Goal: Find specific page/section: Find specific page/section

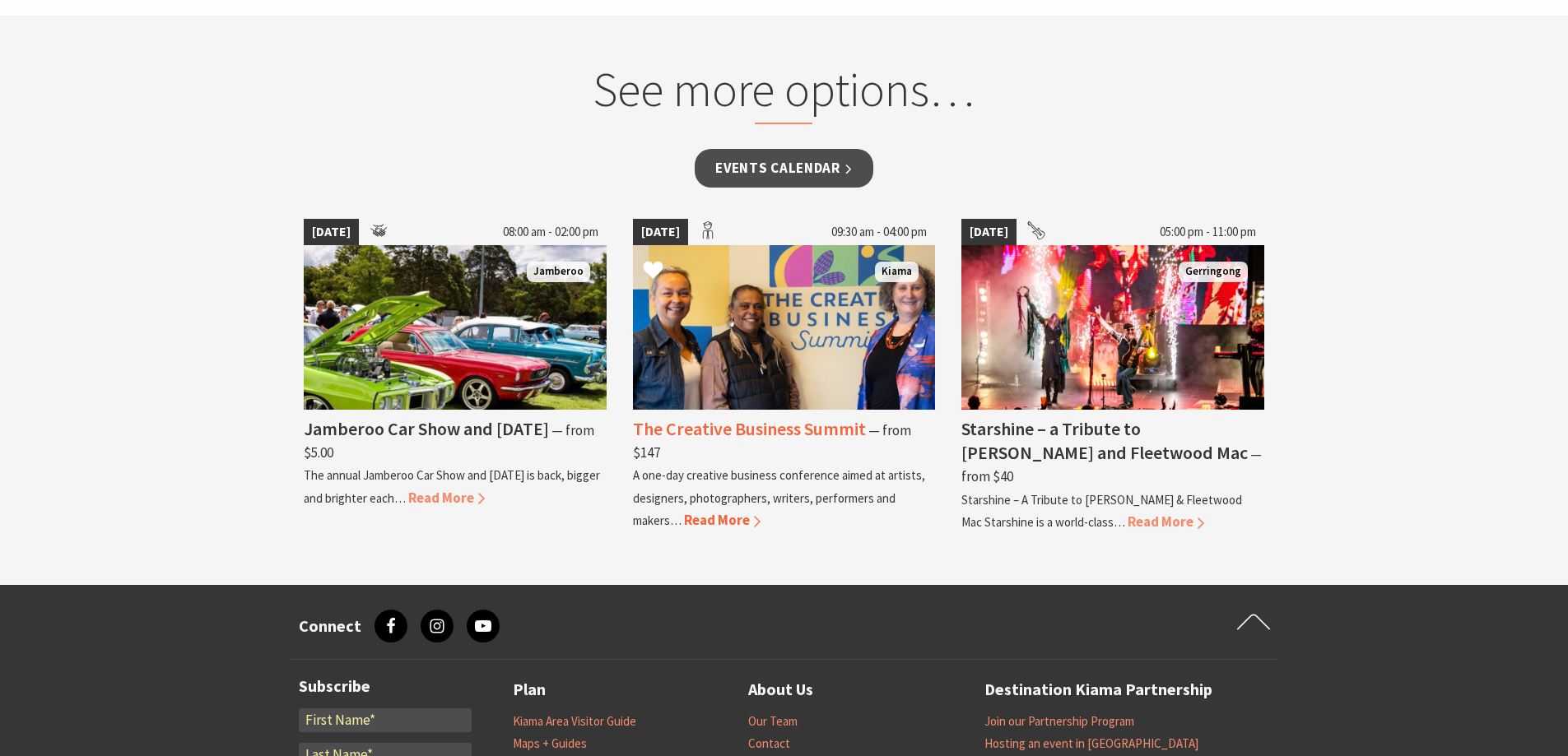
scroll to position [1234, 0]
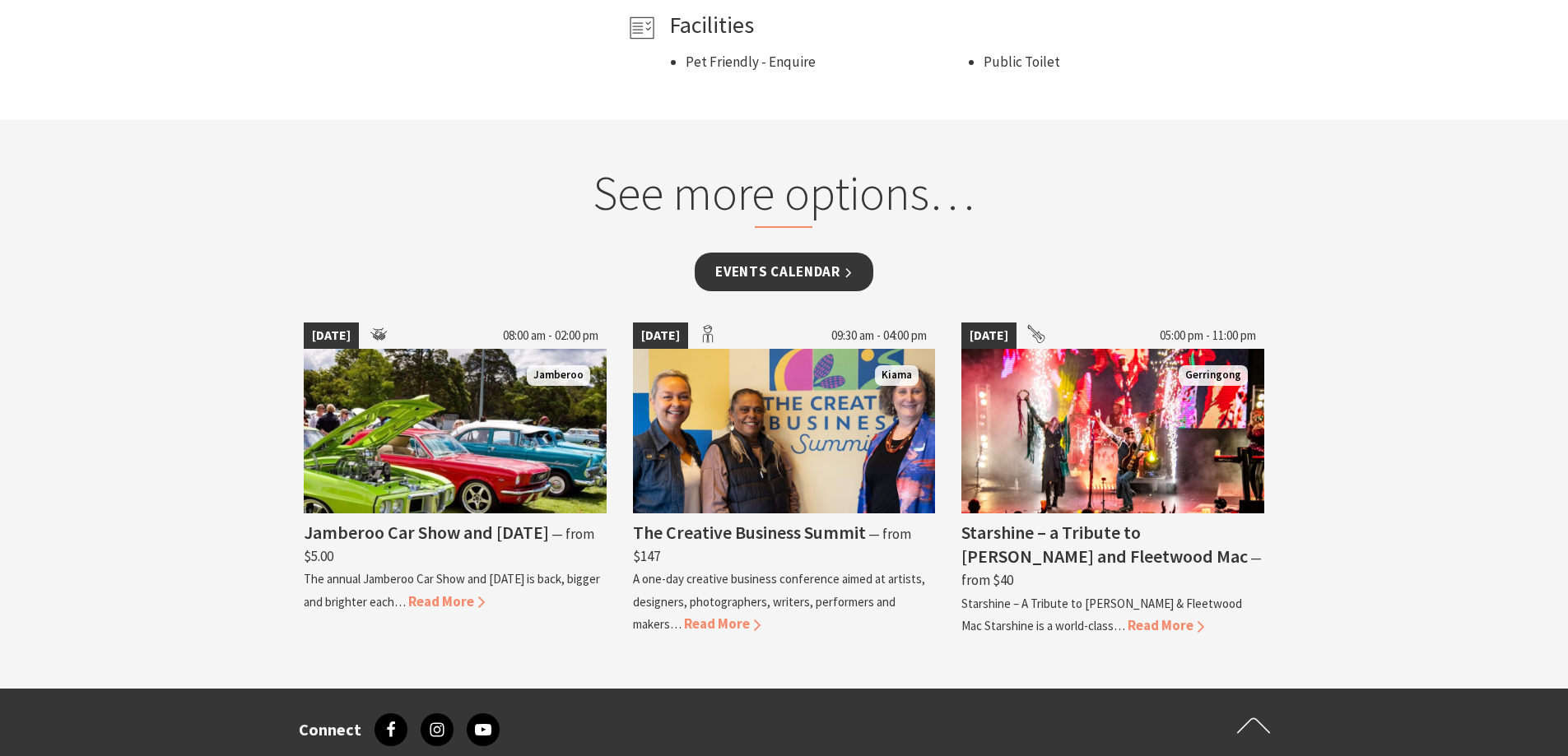
click at [796, 279] on link "Events Calendar" at bounding box center [784, 271] width 179 height 39
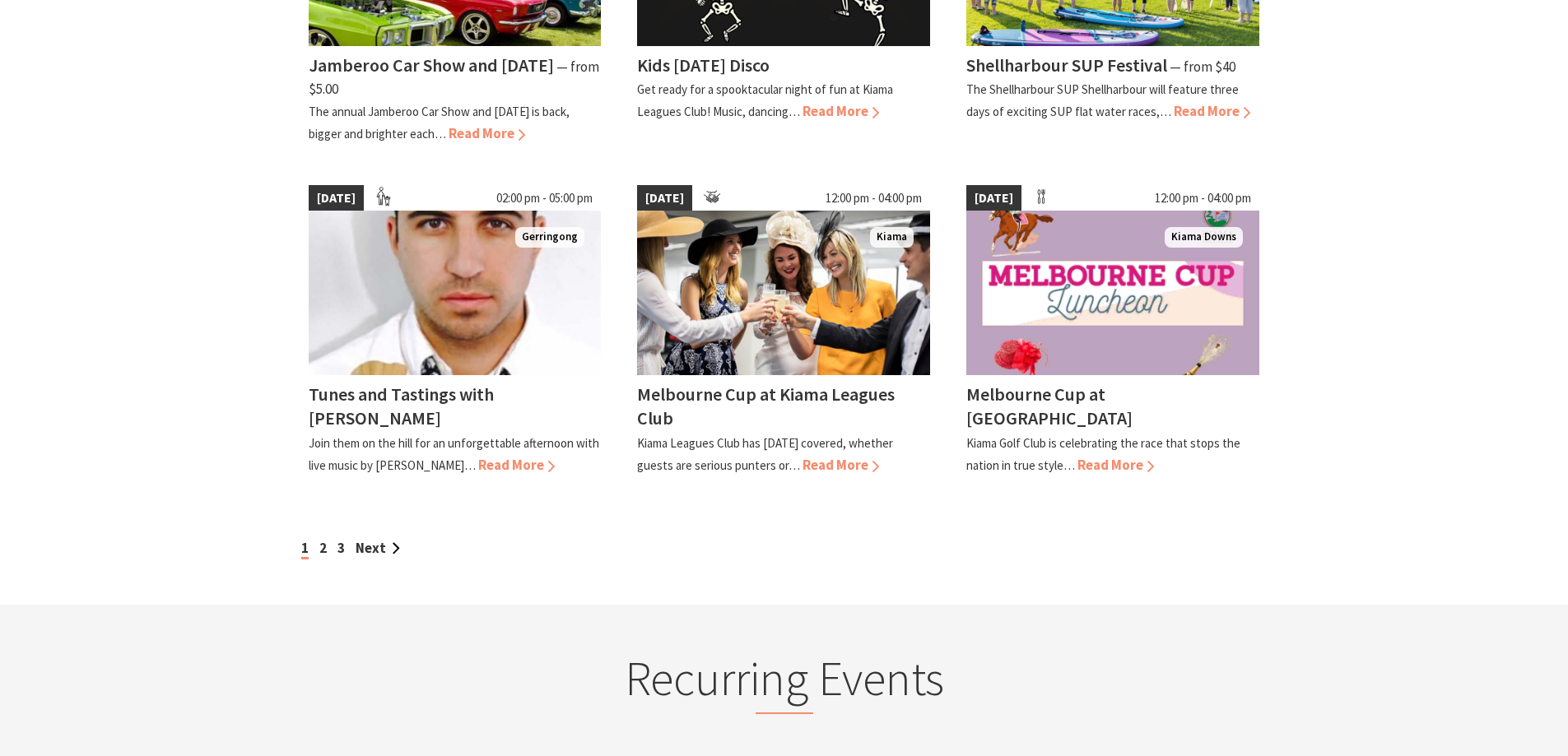
scroll to position [1399, 0]
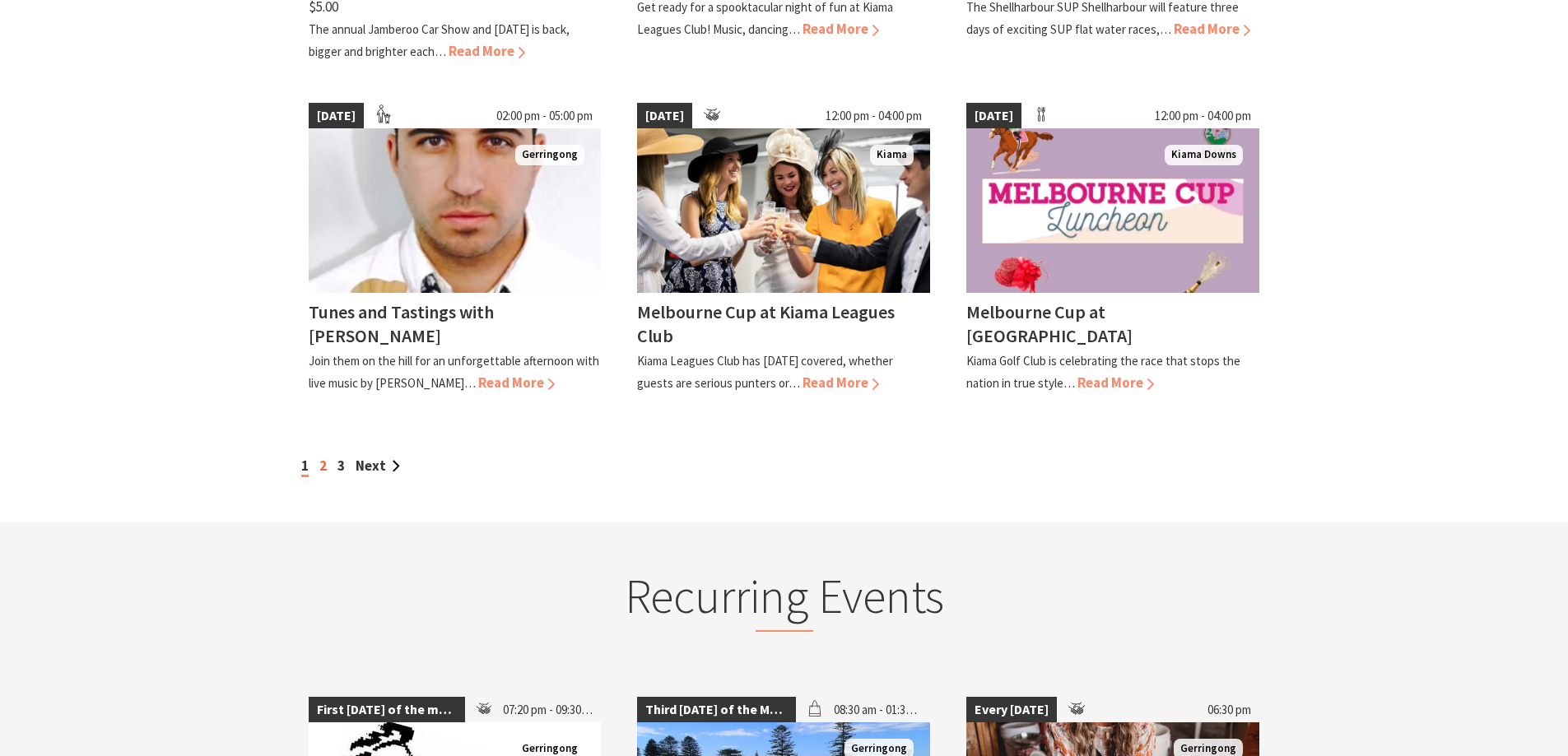
click at [324, 475] on link "2" at bounding box center [323, 466] width 7 height 18
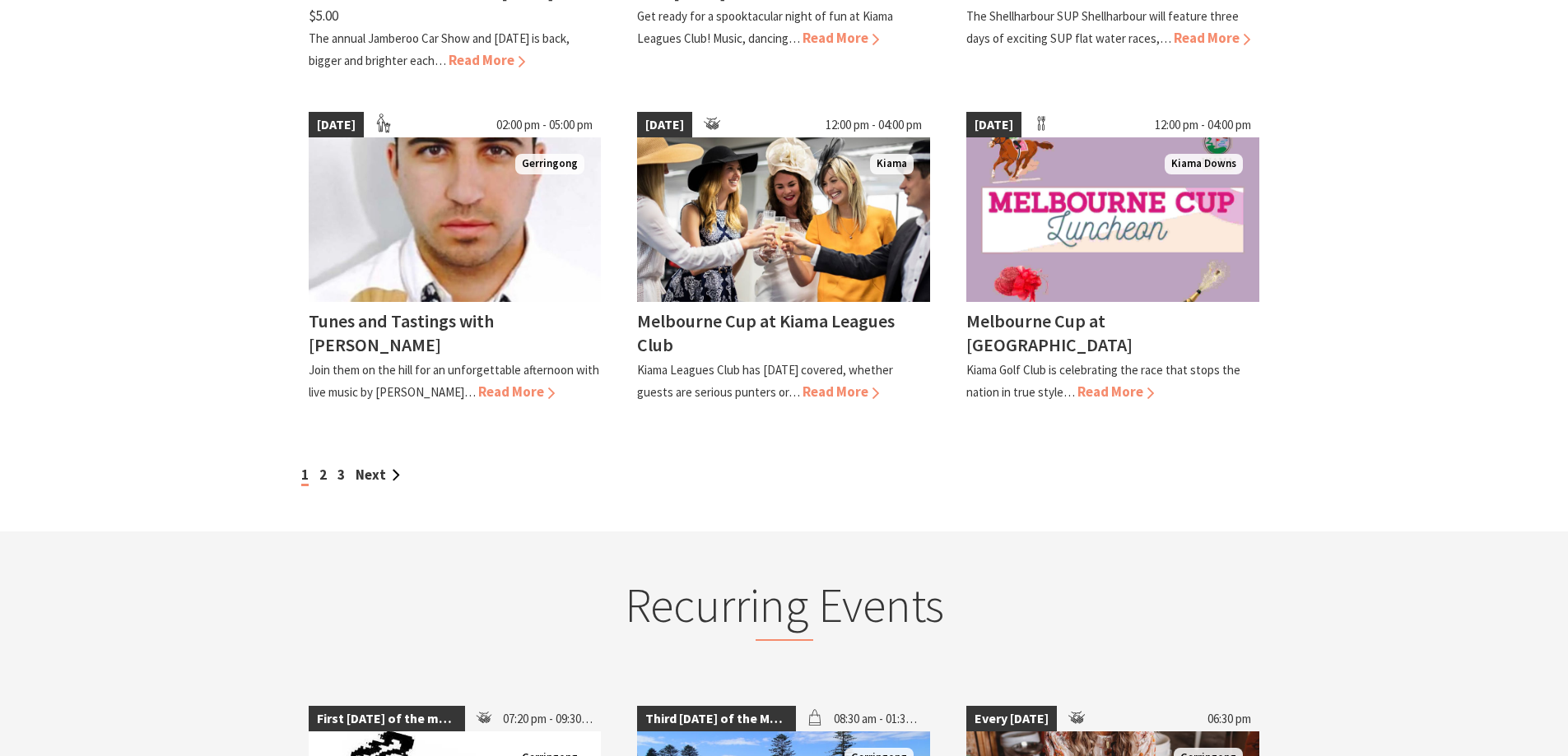
scroll to position [1399, 0]
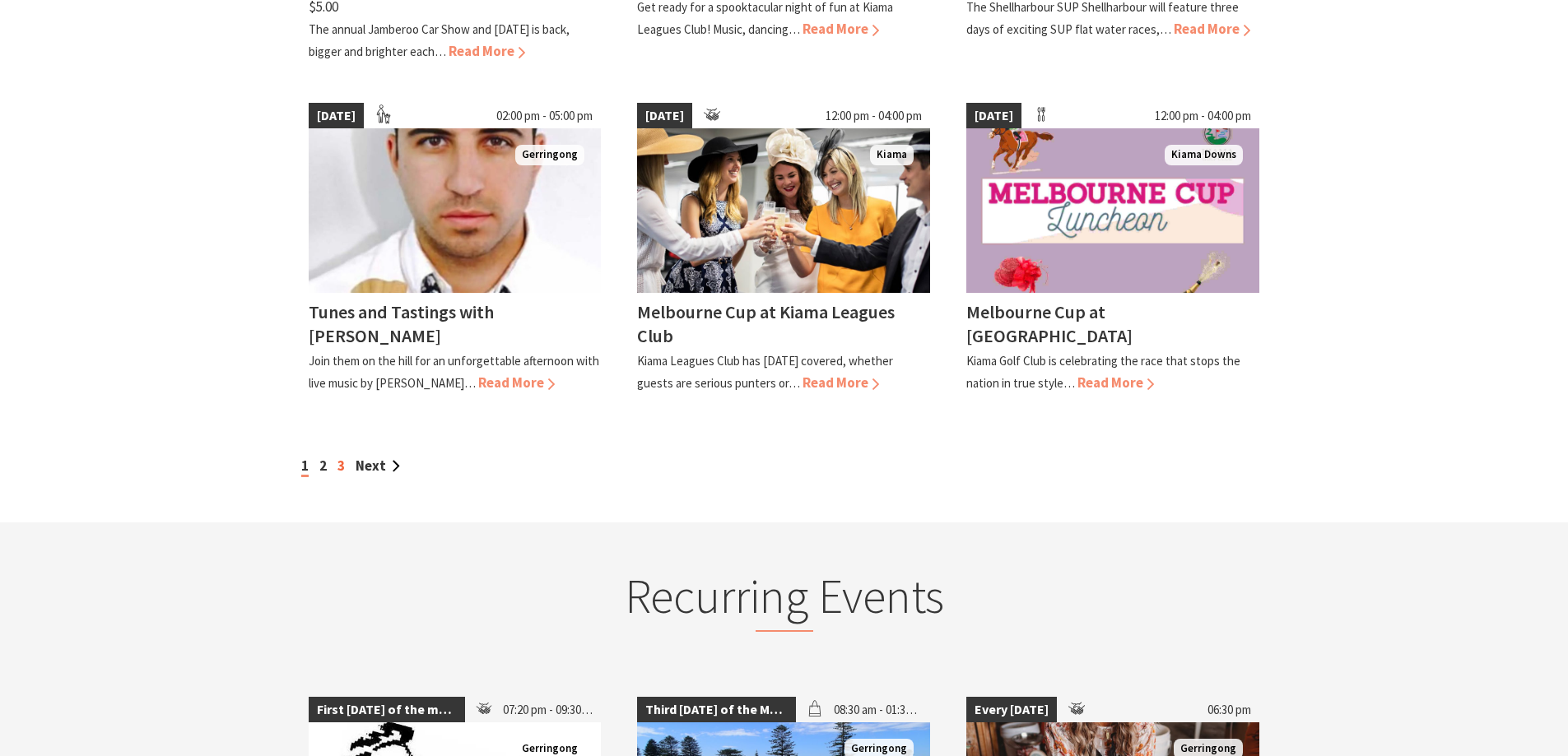
click at [339, 475] on link "3" at bounding box center [341, 466] width 7 height 18
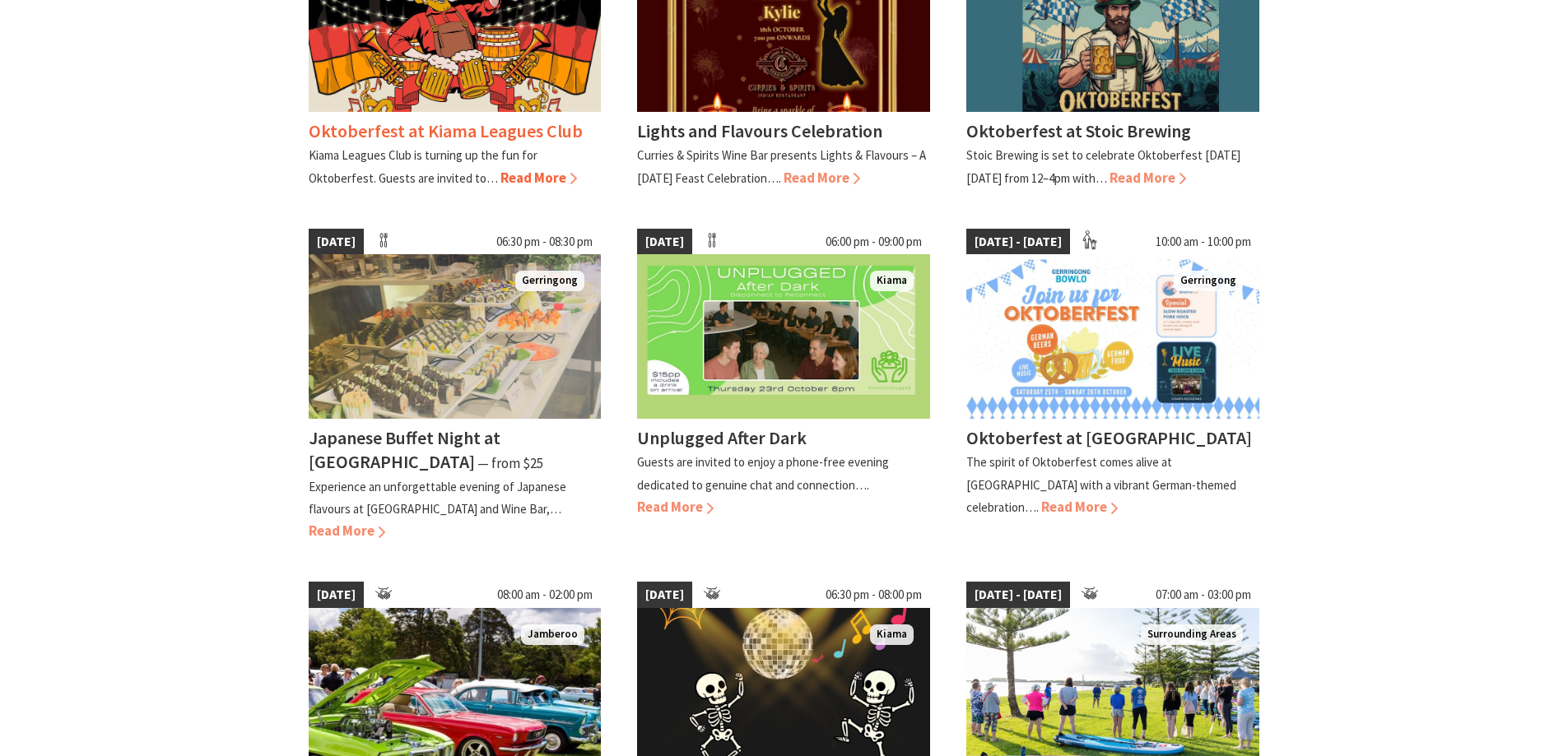
scroll to position [576, 0]
